Goal: Information Seeking & Learning: Learn about a topic

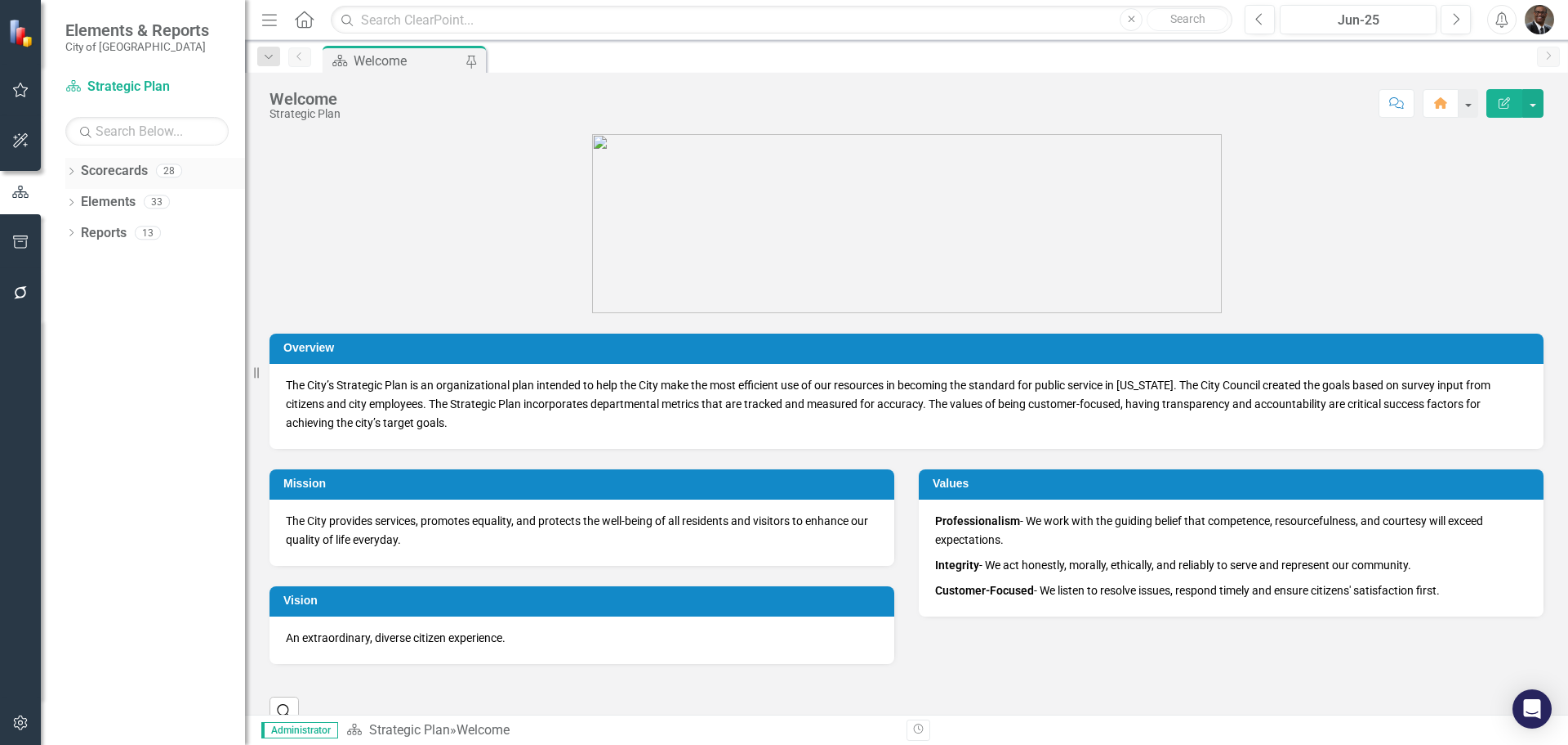
click at [146, 168] on link "Scorecards" at bounding box center [113, 171] width 67 height 19
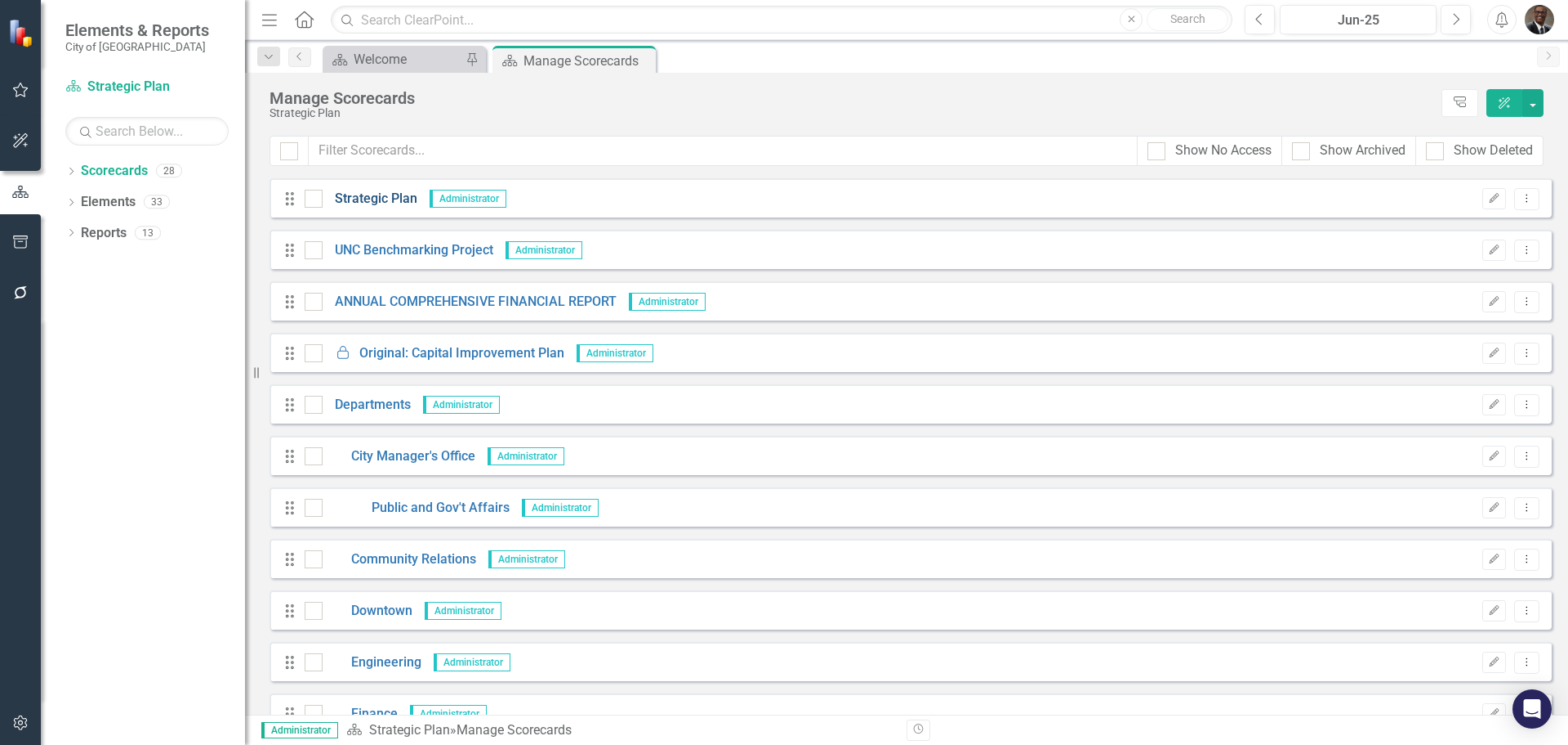
click at [378, 193] on link "Strategic Plan" at bounding box center [369, 199] width 95 height 19
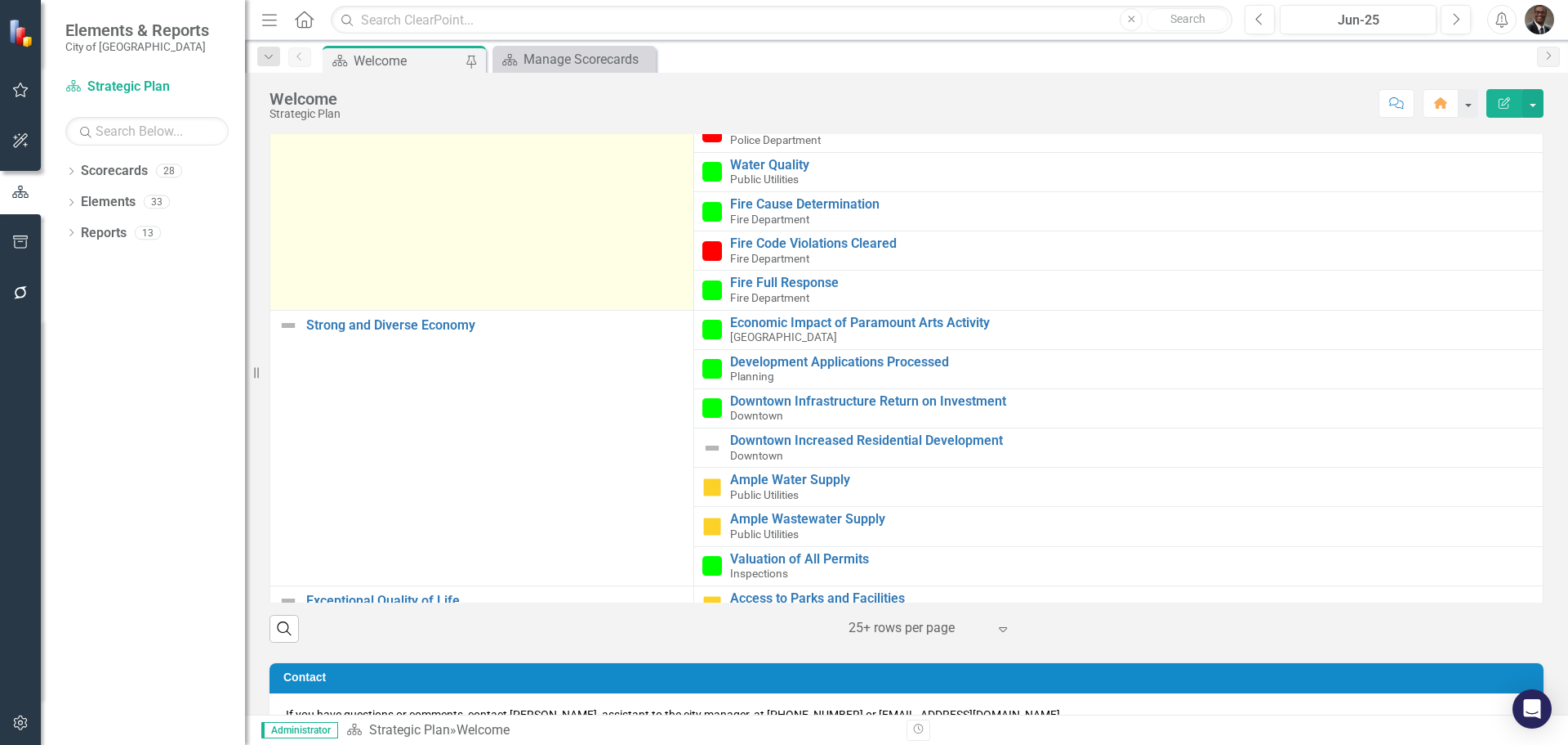
scroll to position [654, 0]
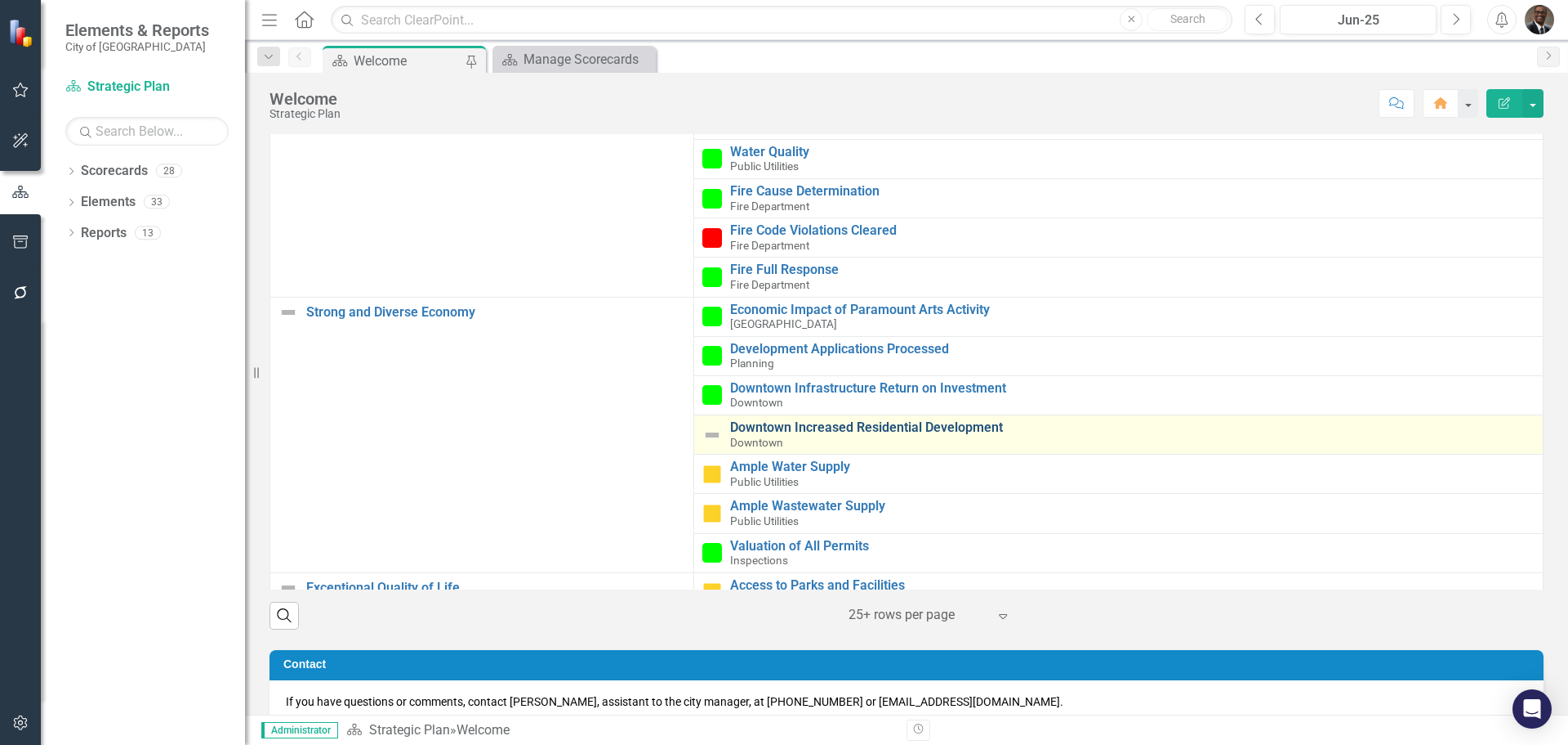
click at [816, 423] on link "Downtown Increased Residential Development" at bounding box center [1133, 428] width 805 height 15
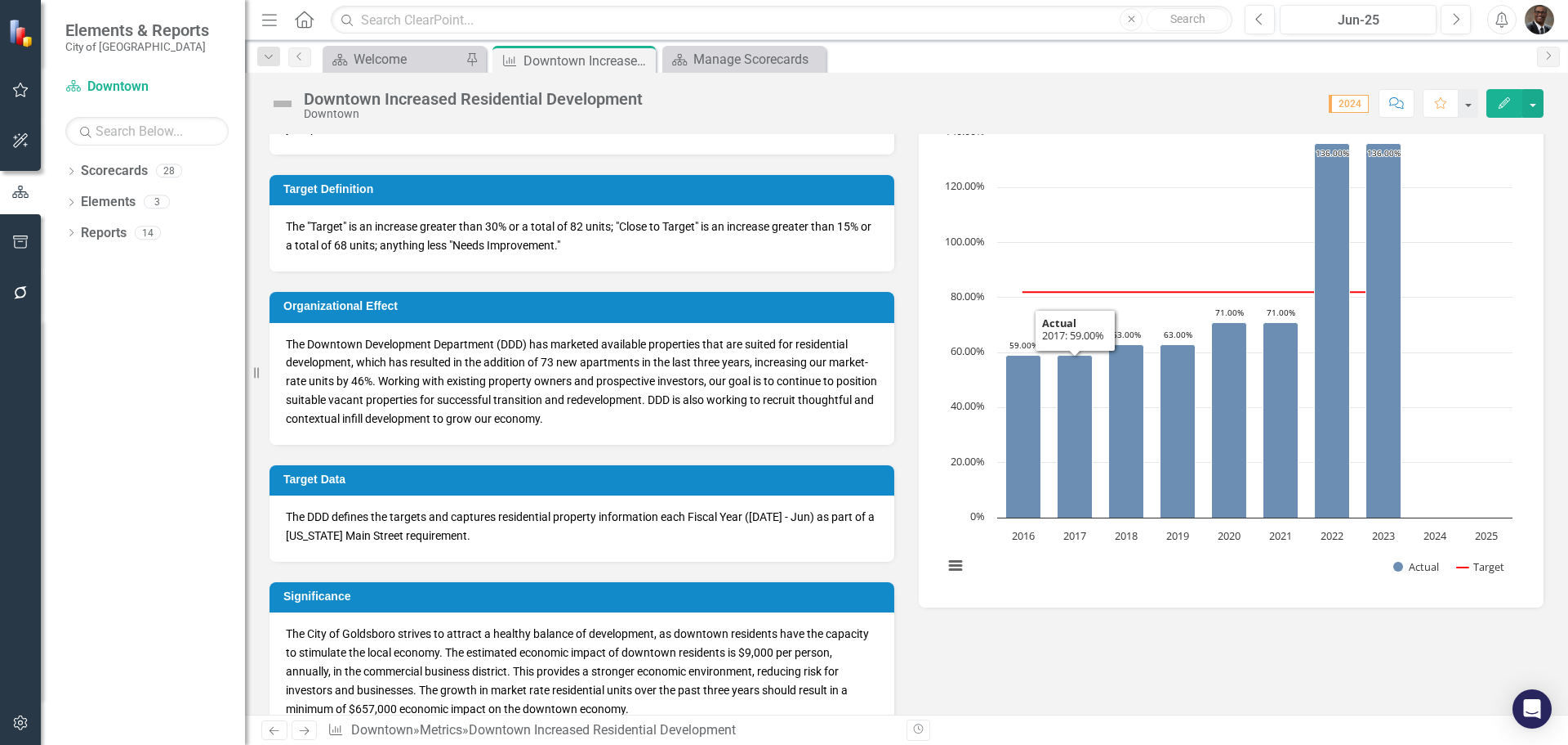
scroll to position [408, 0]
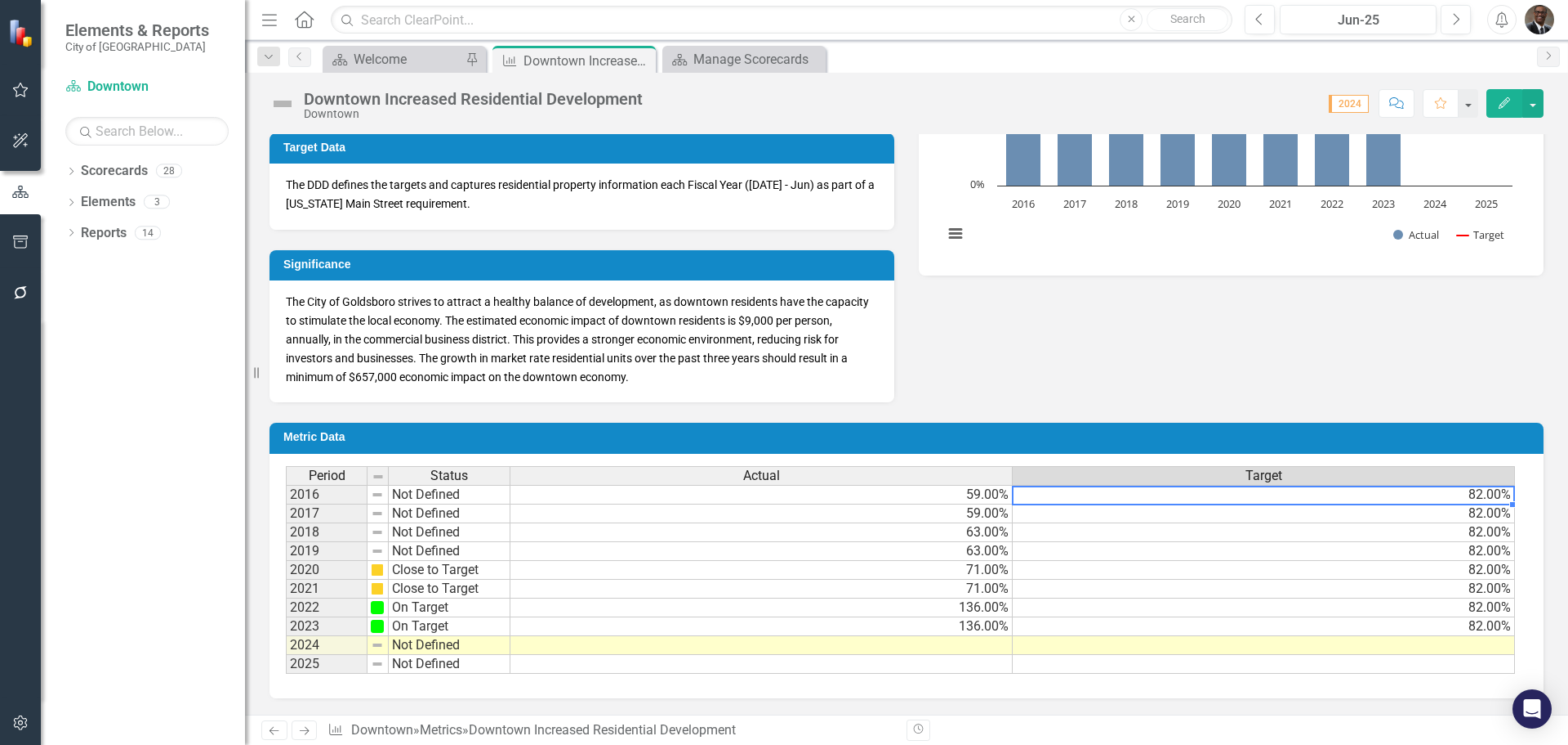
click at [1504, 498] on td "82.00%" at bounding box center [1264, 494] width 503 height 20
click at [1147, 600] on td "82.00%" at bounding box center [1264, 608] width 503 height 19
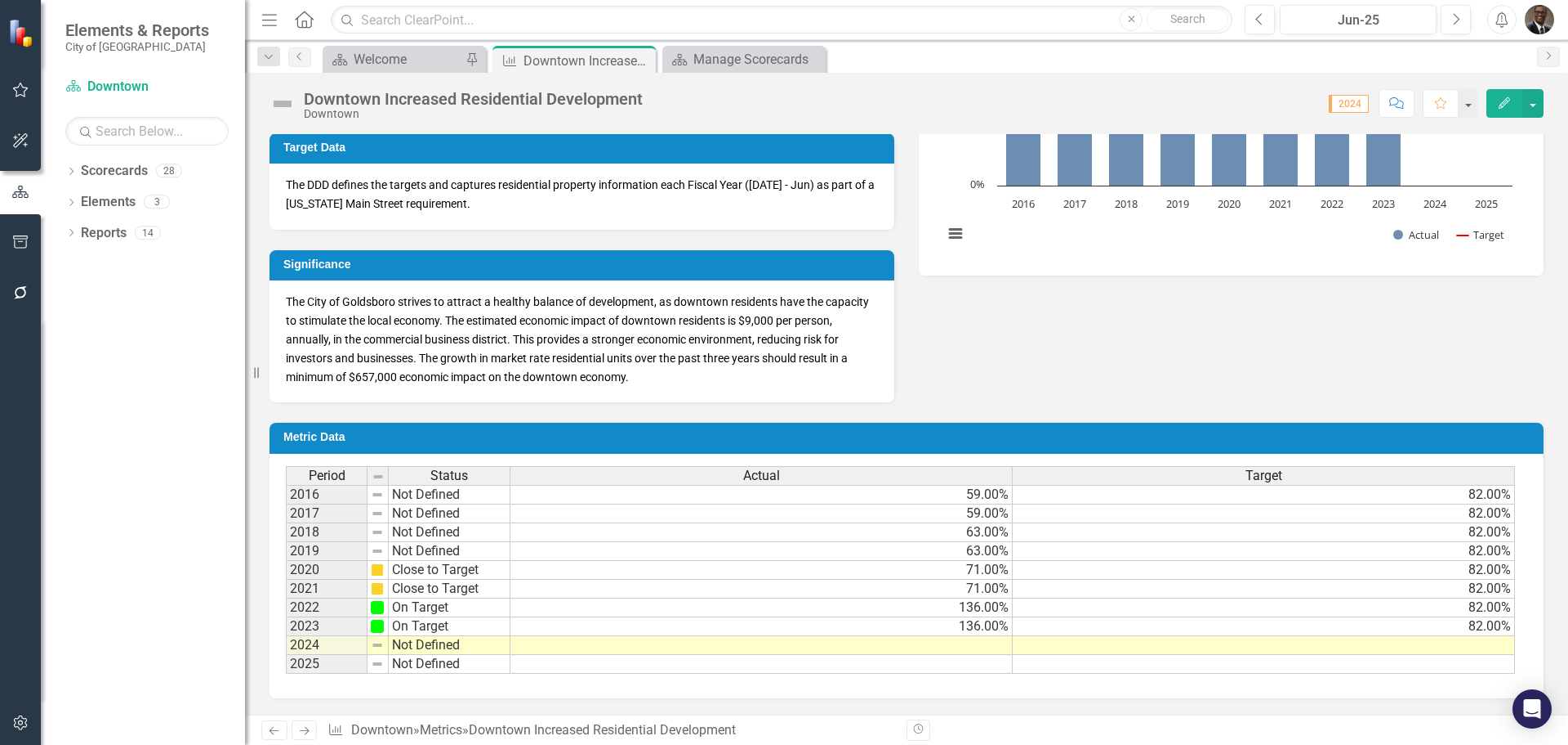
click at [1261, 366] on div "Metric Definition The percent increase of market-rate residential units in the …" at bounding box center [906, 53] width 1299 height 696
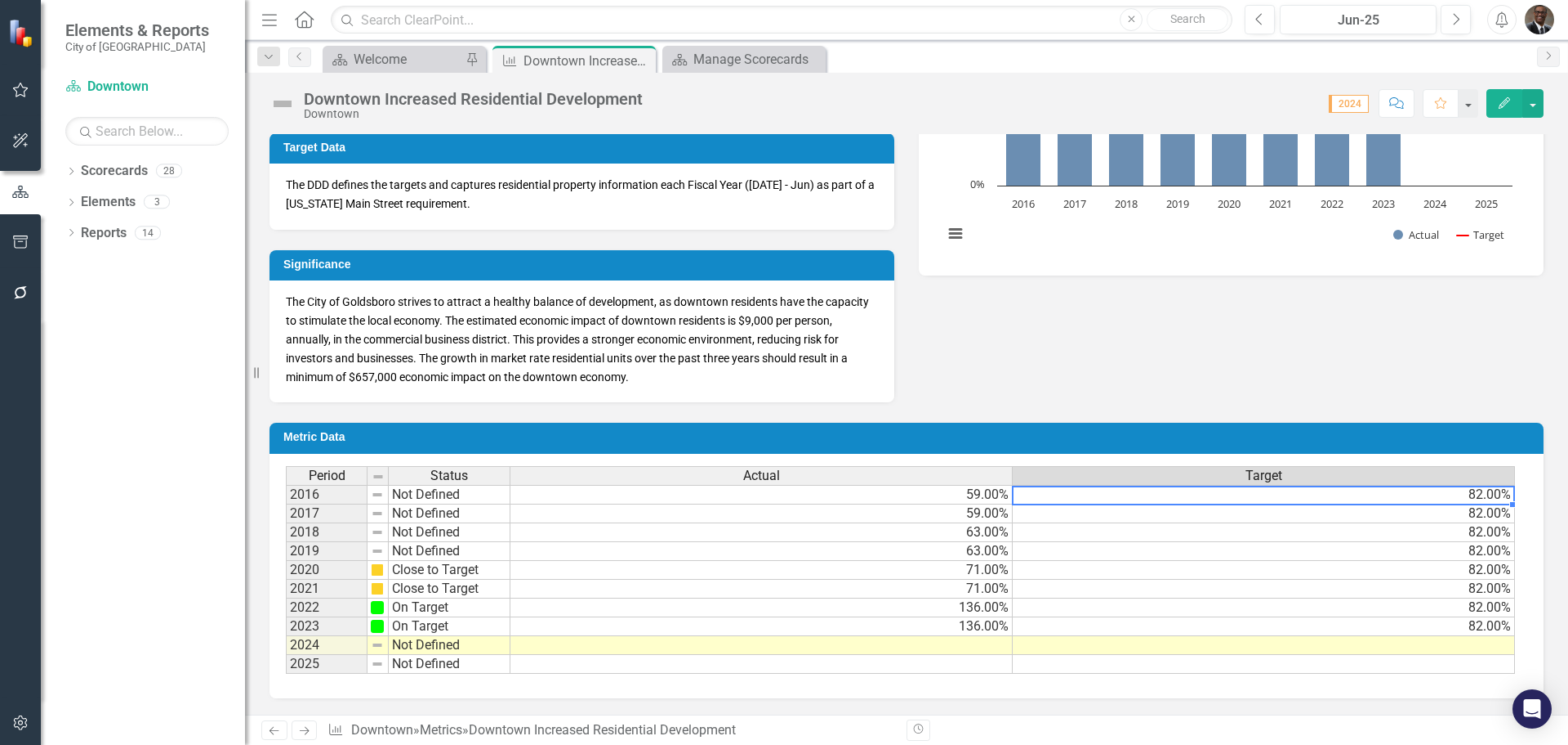
click at [1482, 494] on td "82.00%" at bounding box center [1264, 494] width 503 height 20
click at [1505, 497] on td "82.00%" at bounding box center [1264, 494] width 503 height 20
click at [1507, 493] on td "82.00%" at bounding box center [1264, 494] width 503 height 20
click at [1384, 497] on td "82.00%" at bounding box center [1264, 494] width 503 height 20
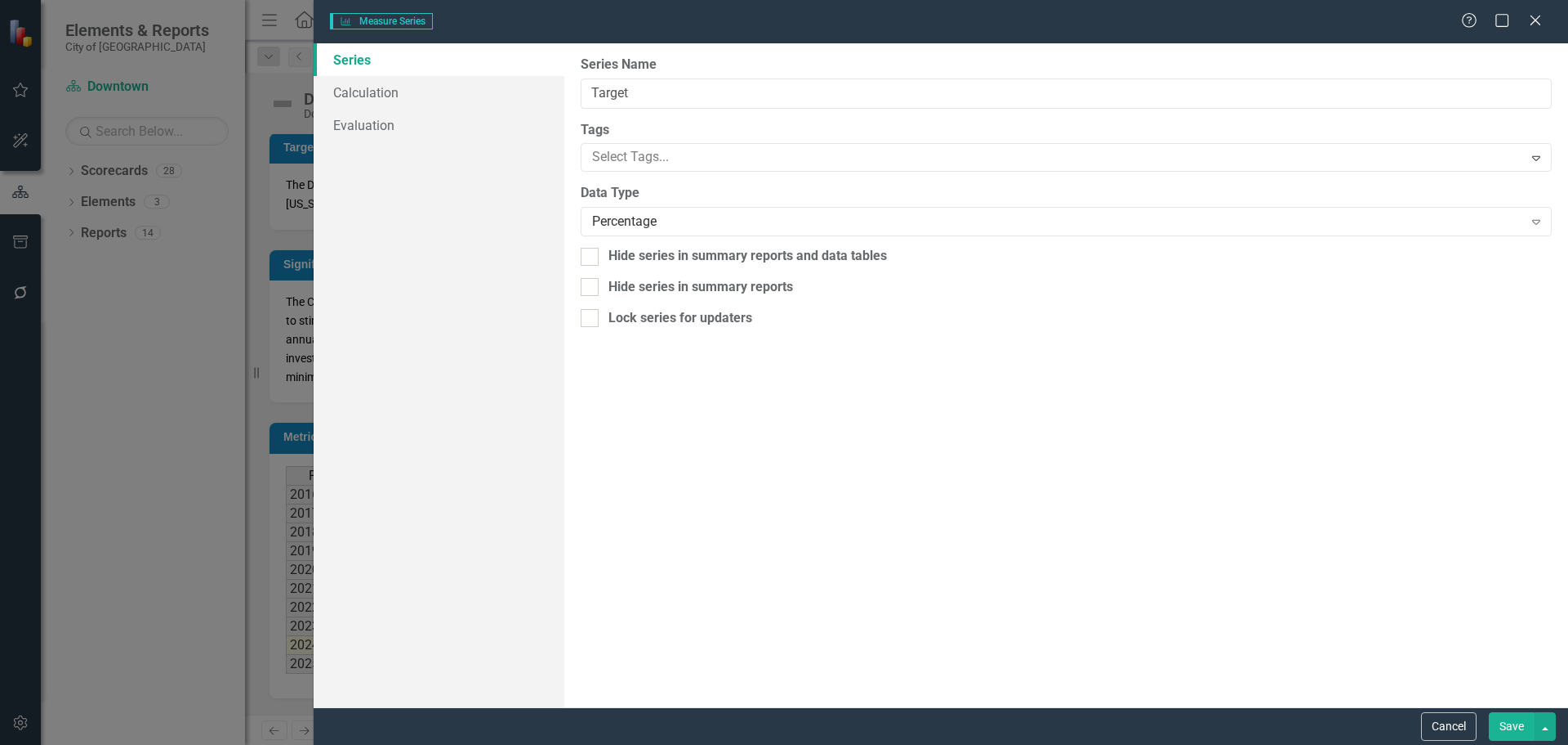
type input "Target"
click at [349, 122] on link "Evaluation" at bounding box center [438, 125] width 250 height 33
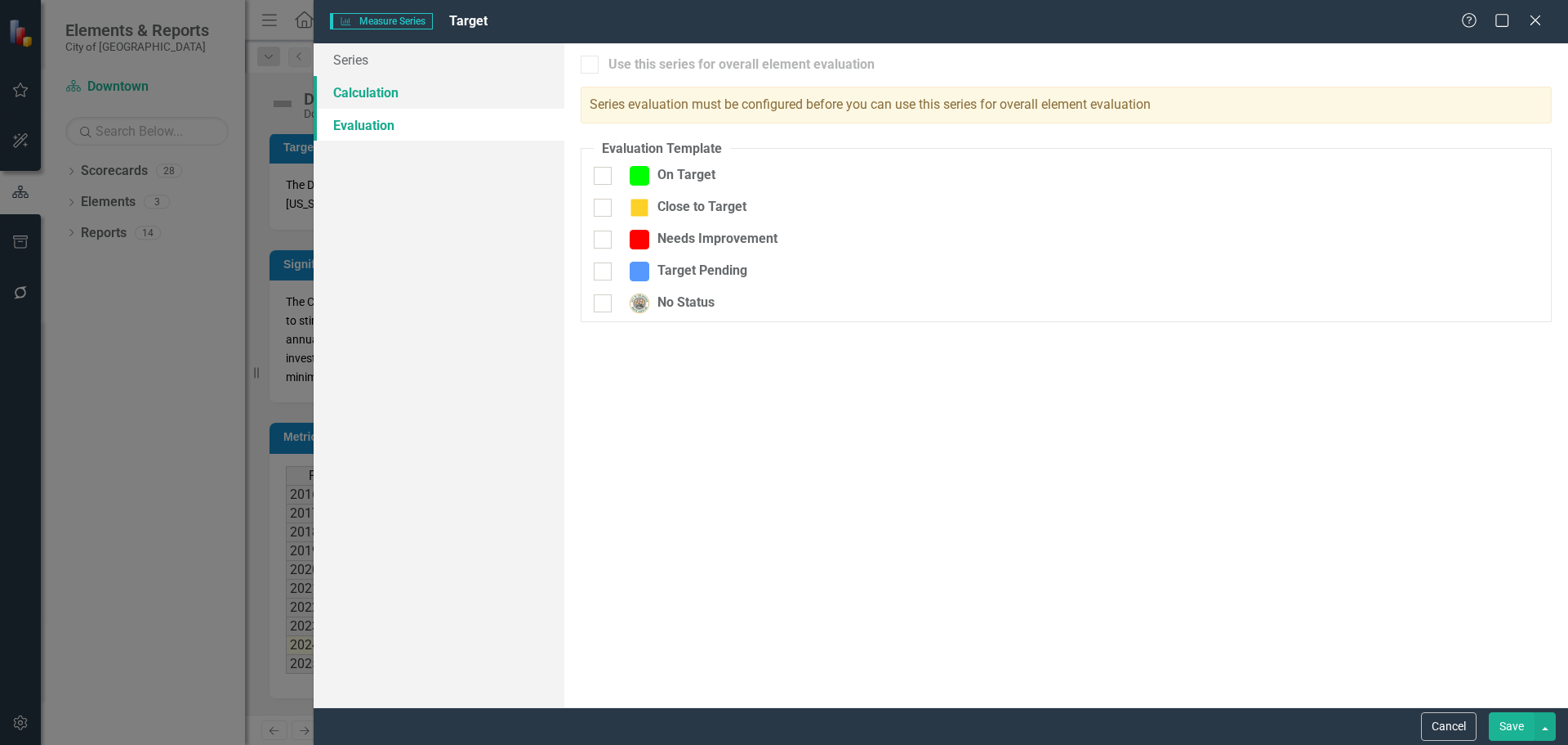
click at [358, 85] on link "Calculation" at bounding box center [438, 92] width 250 height 33
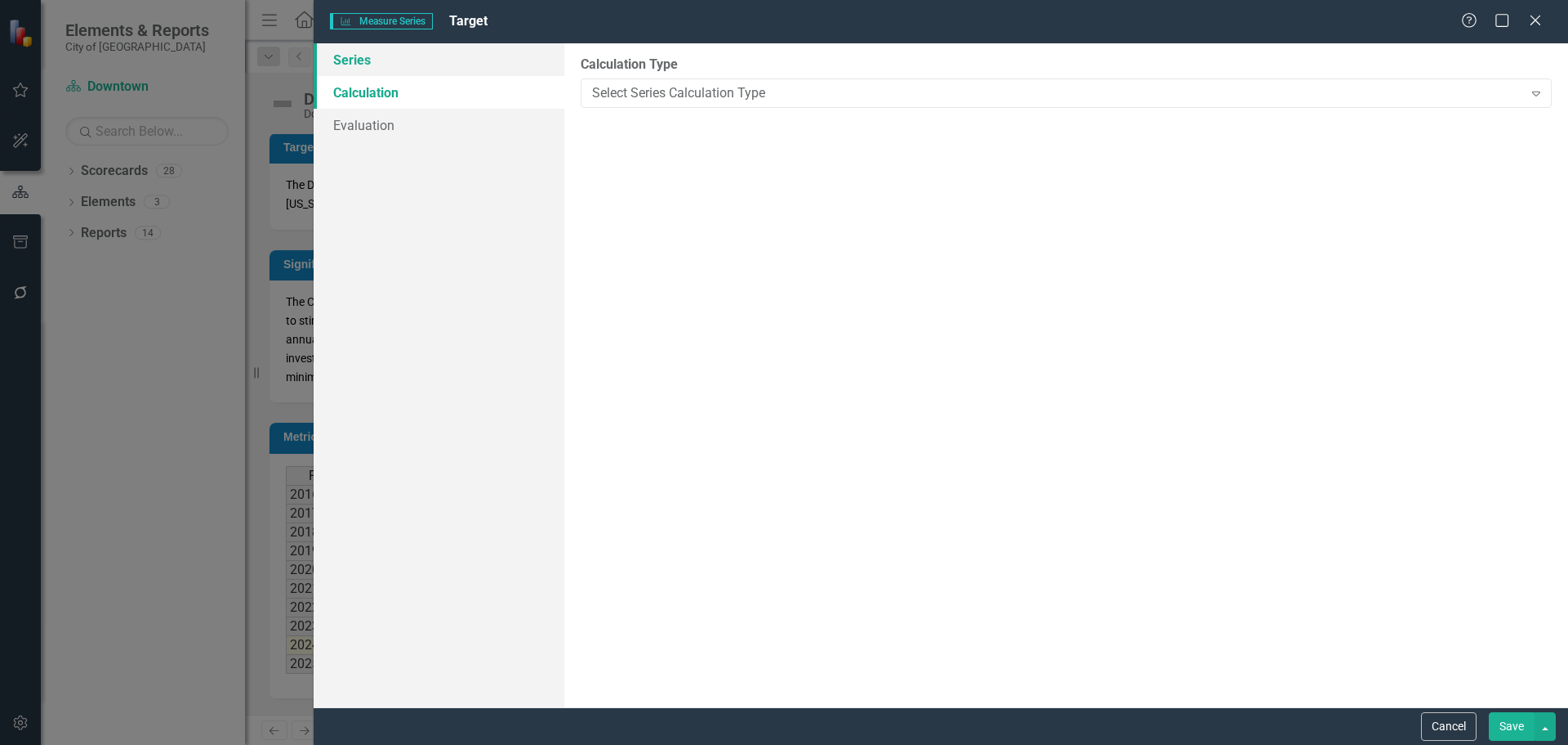
click at [346, 52] on link "Series" at bounding box center [438, 59] width 250 height 33
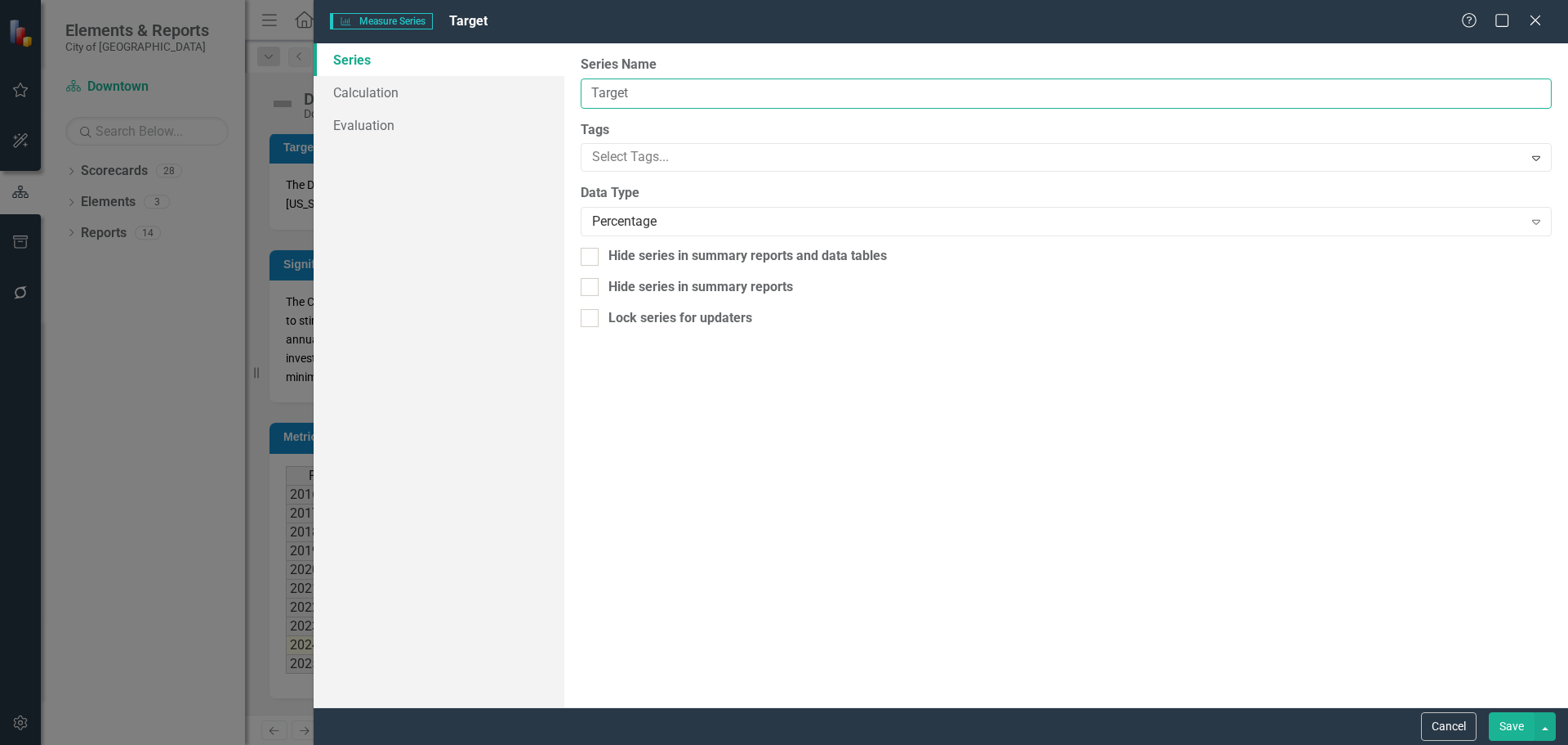
click at [1461, 98] on input "Target" at bounding box center [1066, 94] width 972 height 30
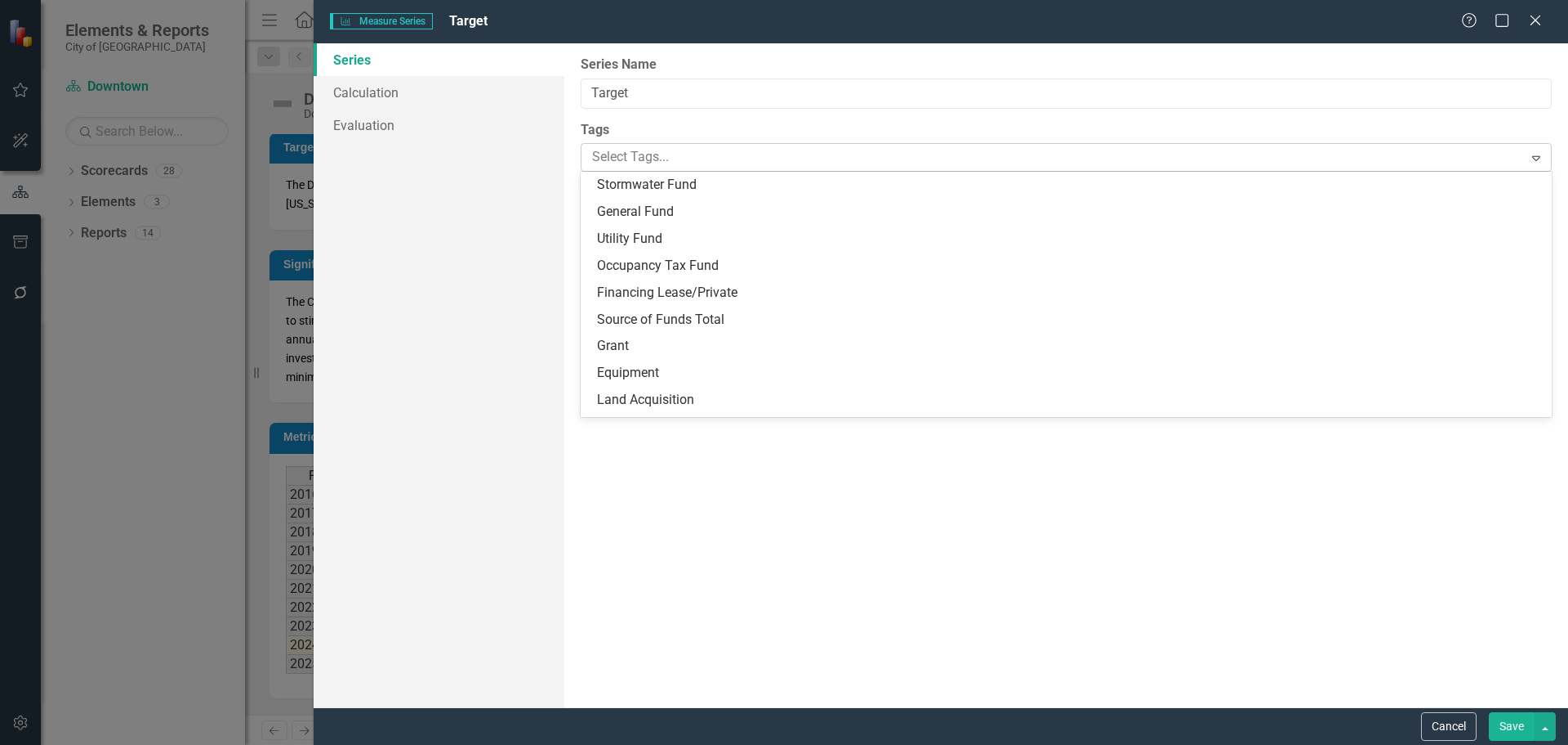
click at [1535, 157] on icon "Expand" at bounding box center [1536, 158] width 16 height 13
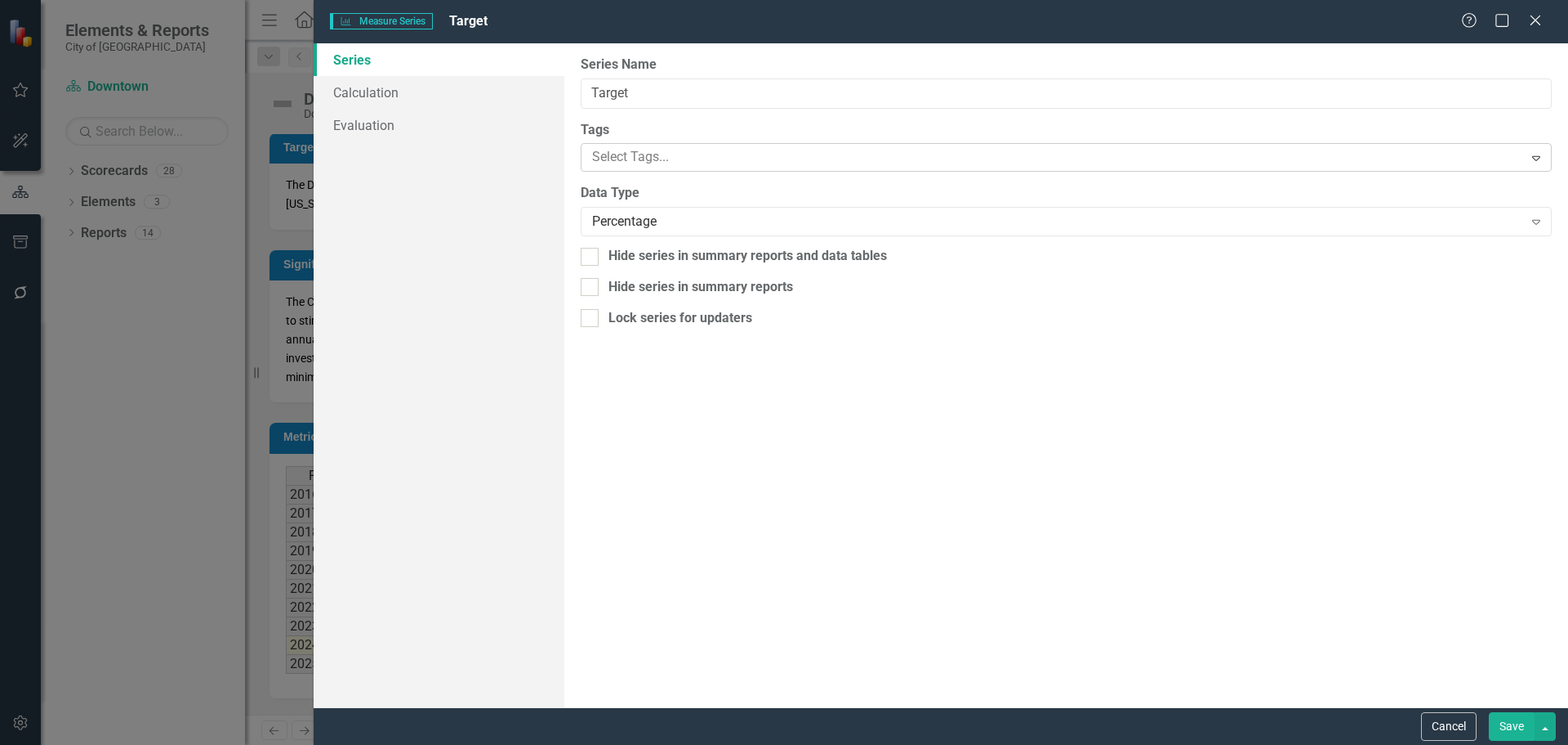
click at [1535, 157] on icon "Expand" at bounding box center [1536, 158] width 16 height 13
click at [360, 93] on link "Calculation" at bounding box center [438, 92] width 250 height 33
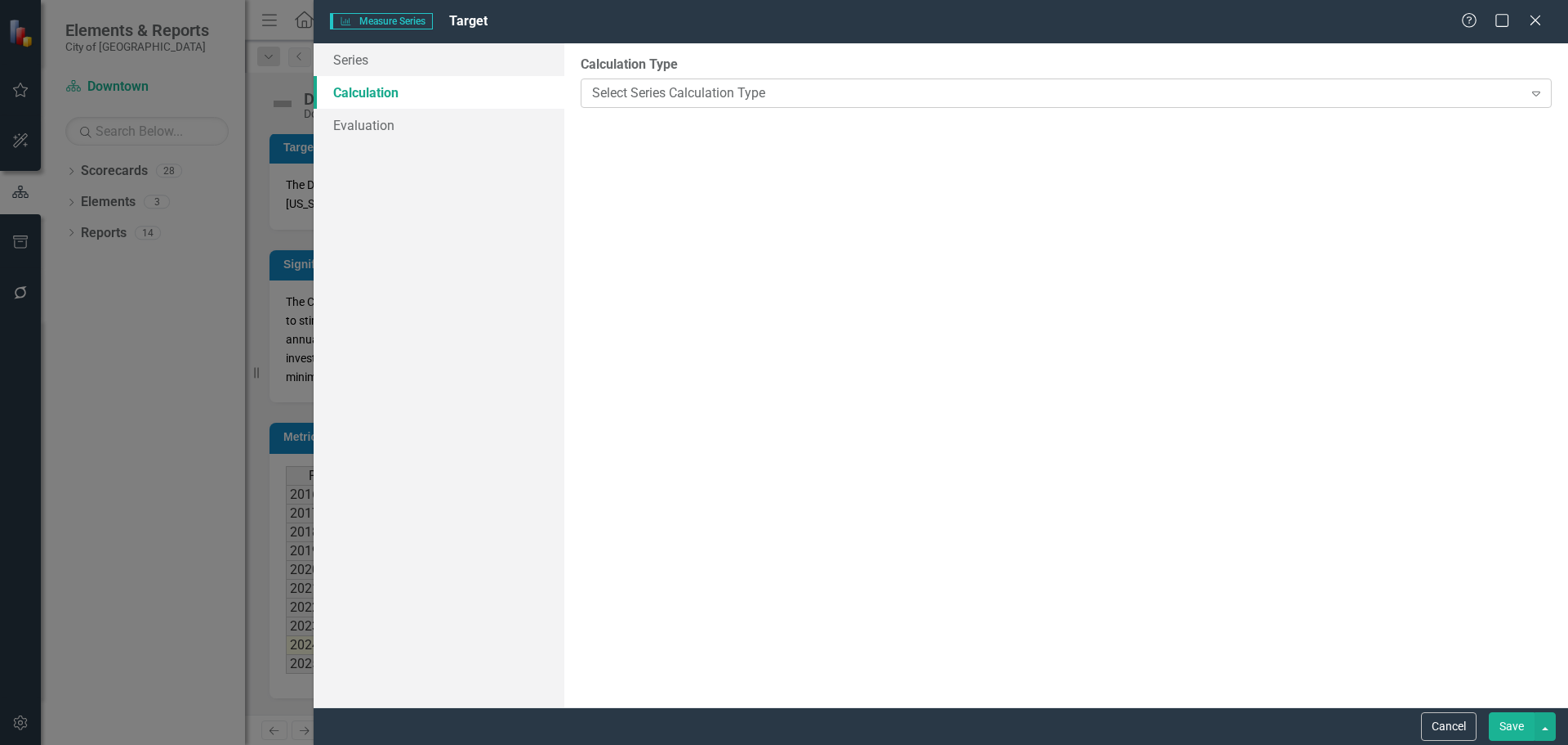
click at [1533, 89] on icon "Expand" at bounding box center [1536, 93] width 16 height 13
click at [331, 257] on div "Series Calculation Evaluation" at bounding box center [438, 374] width 250 height 663
click at [1434, 724] on button "Cancel" at bounding box center [1449, 726] width 55 height 28
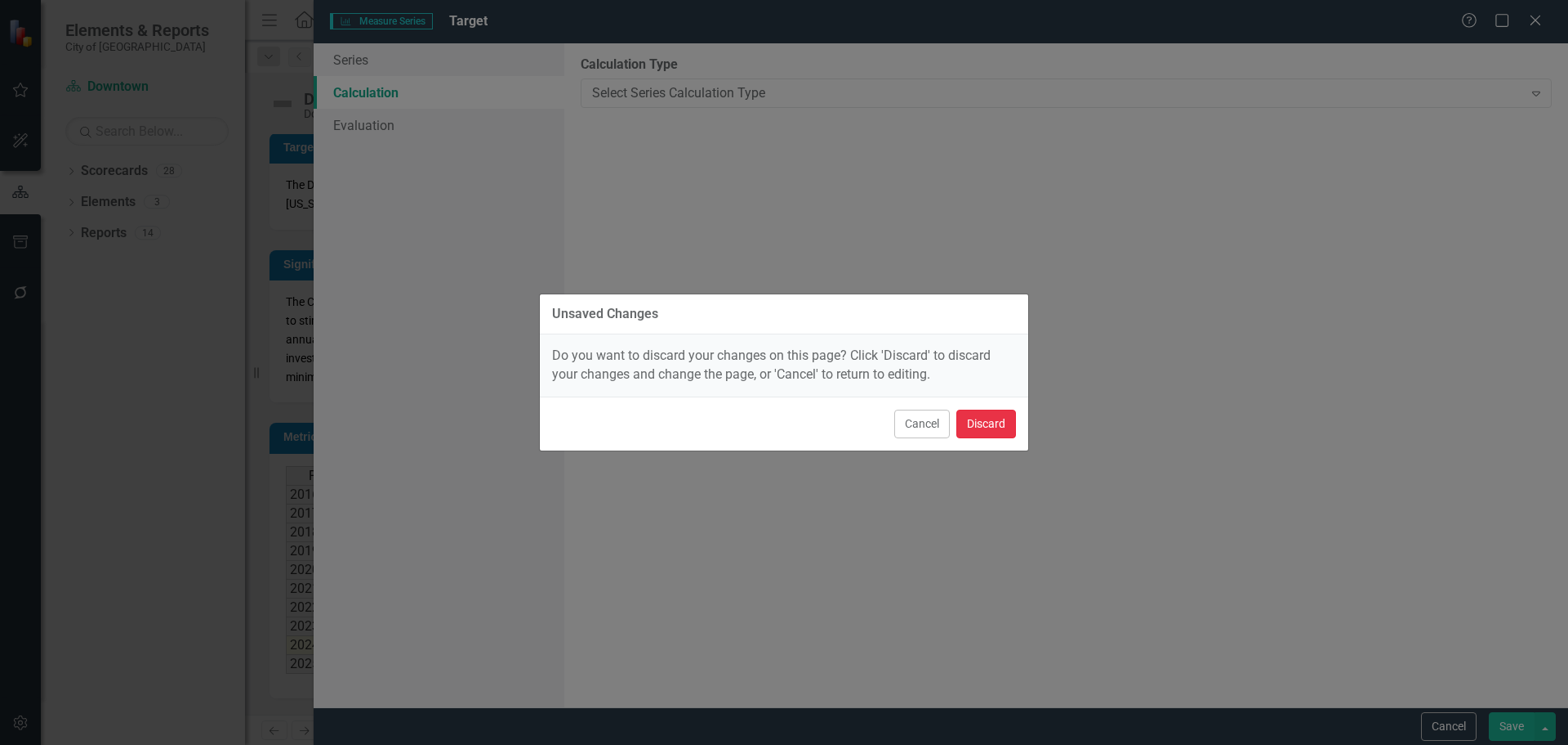
click at [987, 420] on button "Discard" at bounding box center [987, 423] width 60 height 28
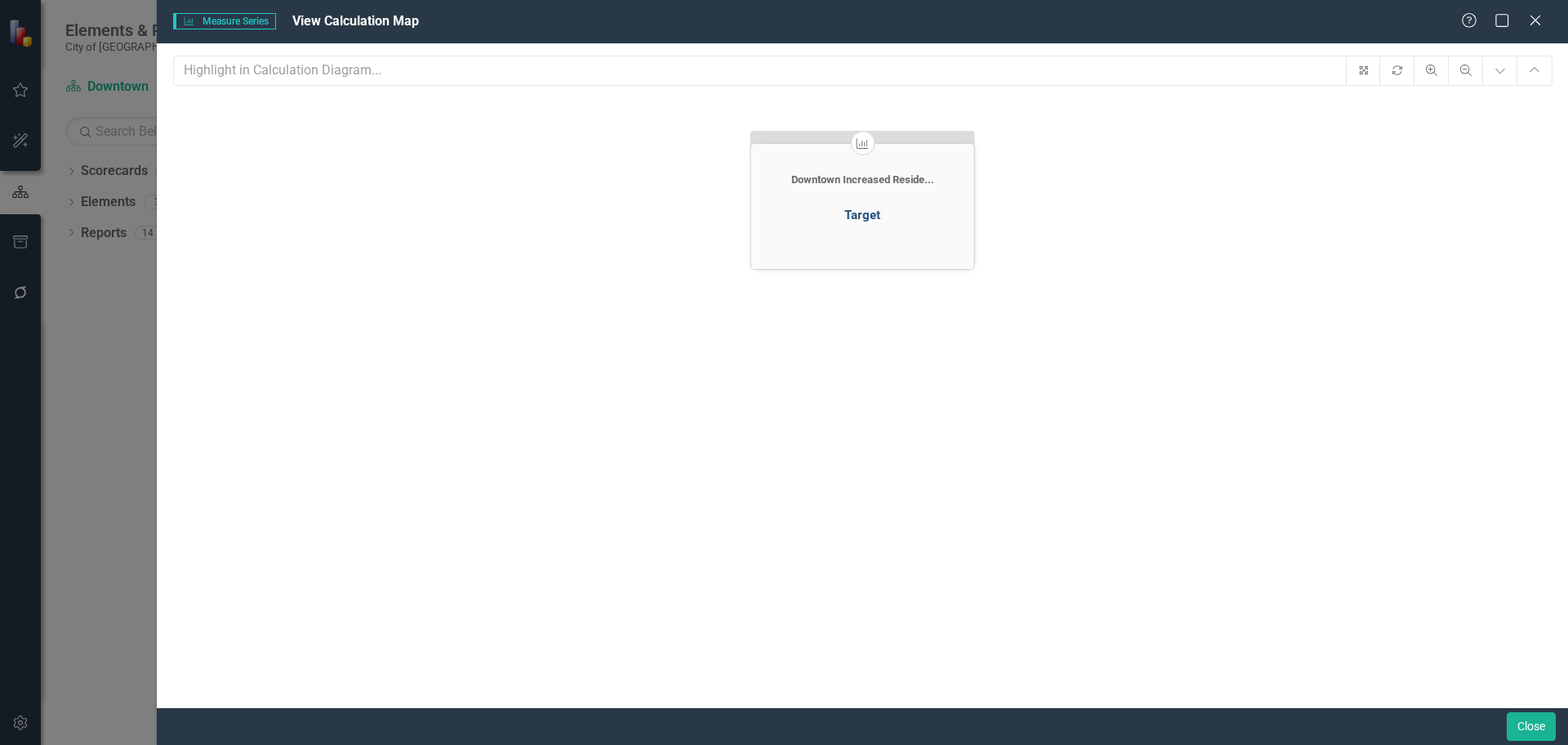
click at [857, 208] on div "Target" at bounding box center [863, 215] width 36 height 15
click at [1533, 16] on icon "Close" at bounding box center [1535, 20] width 21 height 16
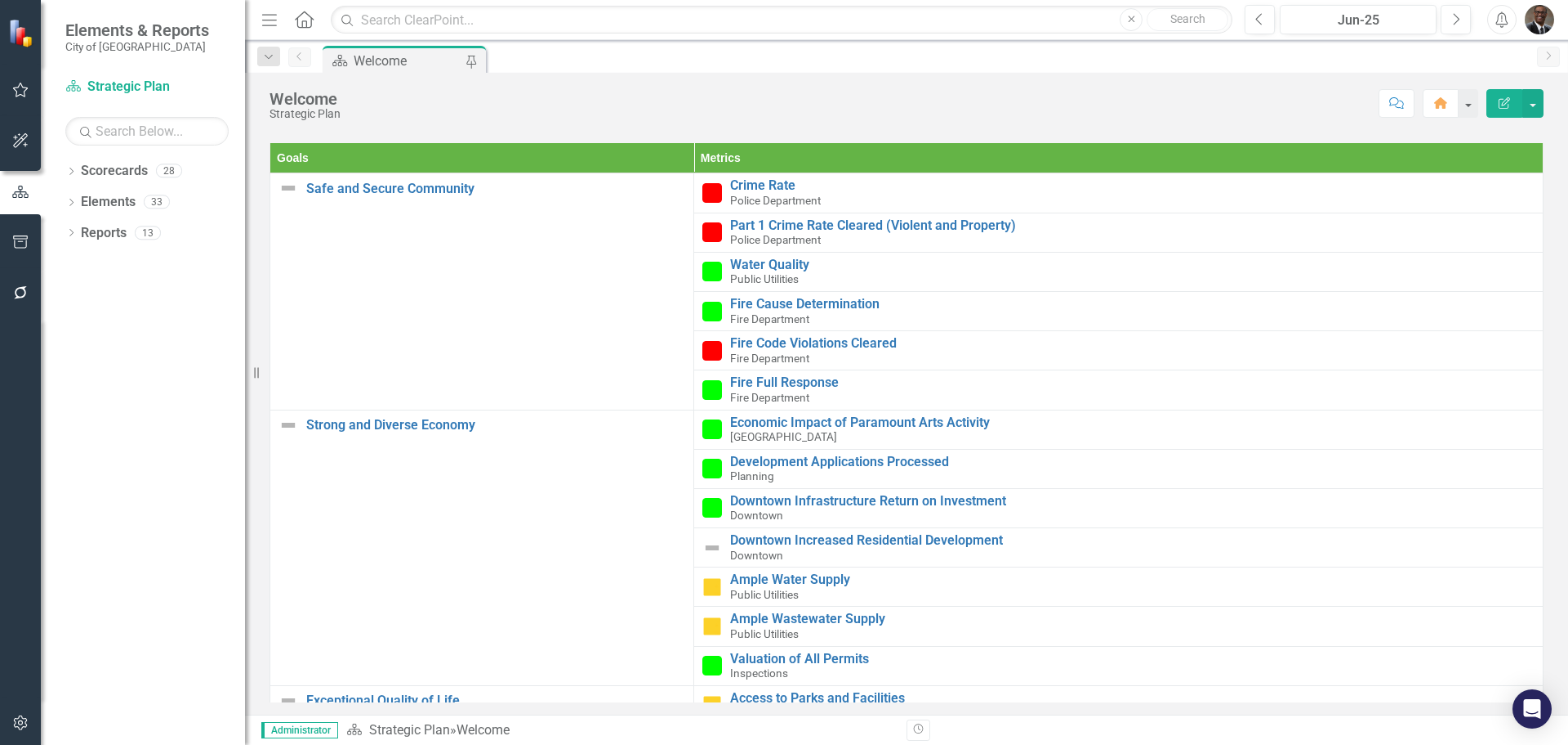
scroll to position [683, 0]
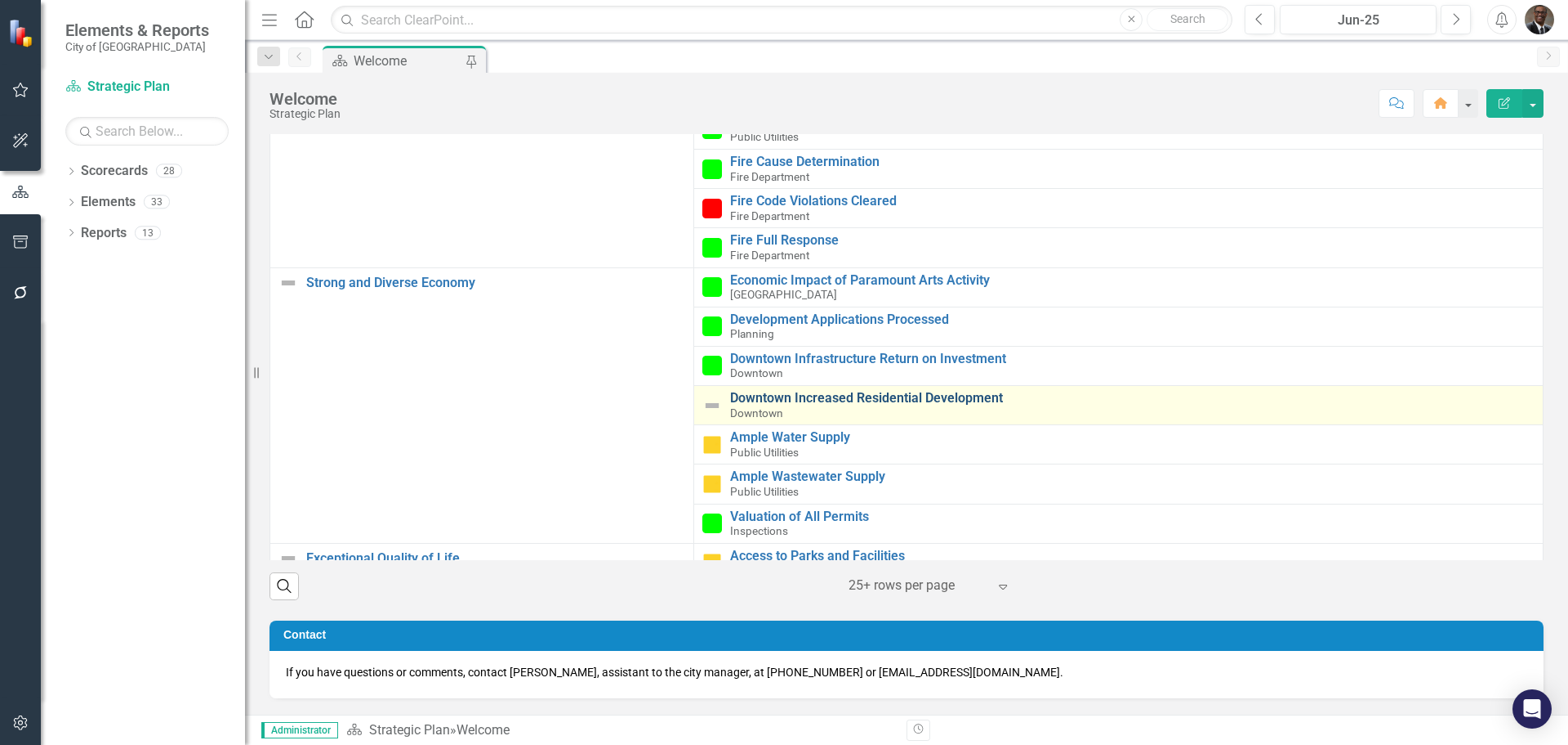
click at [834, 393] on link "Downtown Increased Residential Development" at bounding box center [1133, 398] width 805 height 15
